Goal: Task Accomplishment & Management: Manage account settings

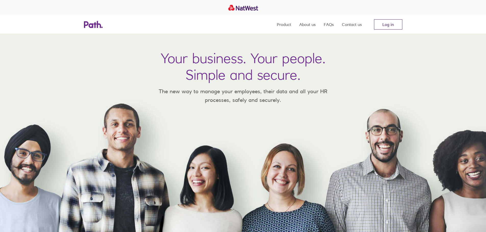
click at [391, 27] on link "Log in" at bounding box center [388, 24] width 28 height 10
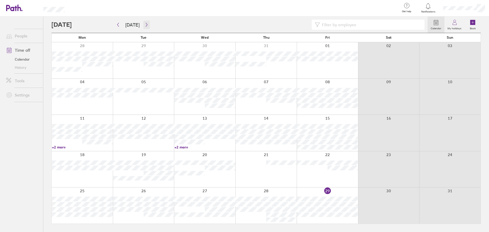
click at [146, 24] on icon "button" at bounding box center [147, 25] width 4 height 4
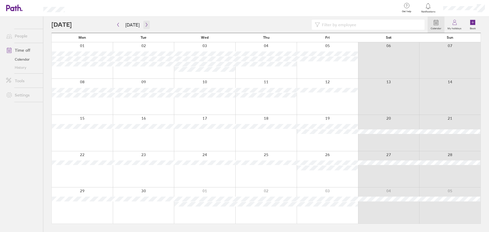
click at [147, 23] on button "button" at bounding box center [147, 25] width 6 height 8
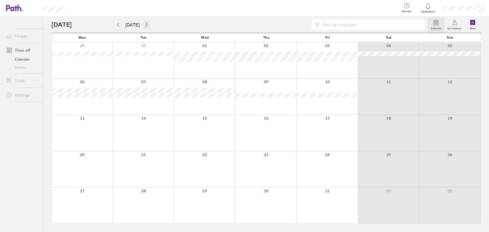
click at [147, 25] on button "button" at bounding box center [147, 25] width 6 height 8
